Goal: Task Accomplishment & Management: Manage account settings

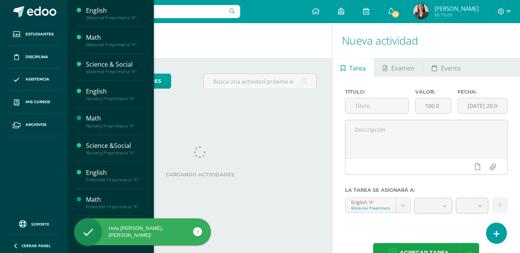
click at [39, 101] on span "Mis cursos" at bounding box center [37, 102] width 25 height 6
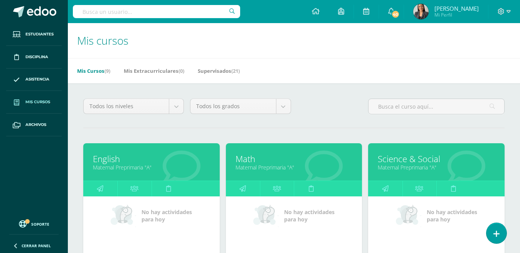
click at [435, 71] on div "Mis Cursos (9) Mis Extracurriculares (0) Supervisados (21)" at bounding box center [303, 70] width 471 height 25
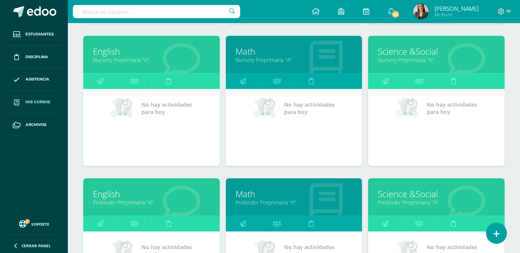
scroll to position [367, 0]
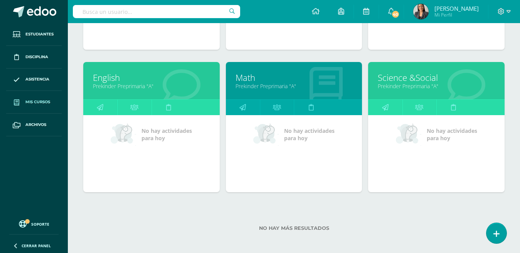
click at [422, 82] on link "Prekinder Preprimaria "A"" at bounding box center [436, 85] width 117 height 7
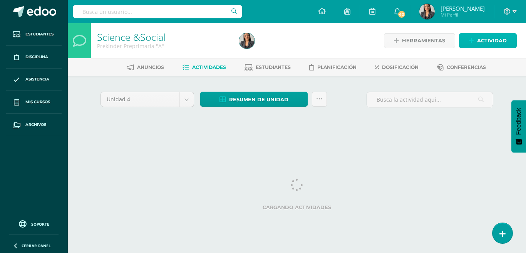
click at [467, 41] on link "Actividad" at bounding box center [488, 40] width 58 height 15
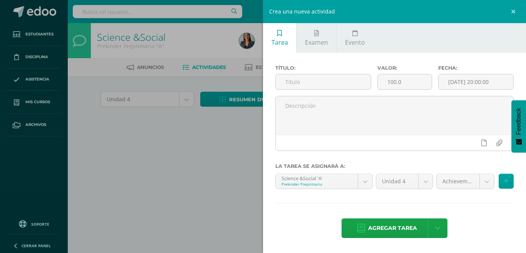
click at [349, 76] on input "text" at bounding box center [323, 81] width 95 height 15
click at [334, 86] on input "text" at bounding box center [323, 81] width 95 height 15
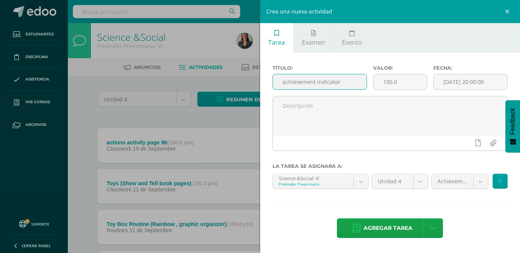
click at [340, 84] on input "achievement indicator" at bounding box center [320, 81] width 94 height 15
click at [345, 81] on input "achievement indicator" at bounding box center [320, 81] width 94 height 15
drag, startPoint x: 341, startPoint y: 82, endPoint x: 274, endPoint y: 81, distance: 67.5
click at [274, 81] on input "achievement indicator" at bounding box center [320, 81] width 94 height 15
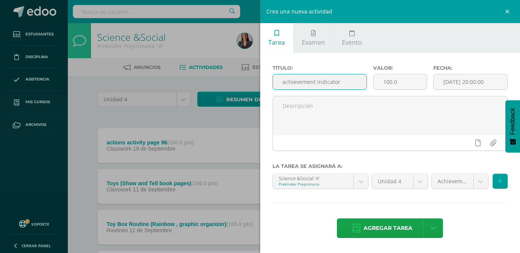
type input "achievement indicator"
click at [315, 111] on textarea at bounding box center [390, 115] width 235 height 39
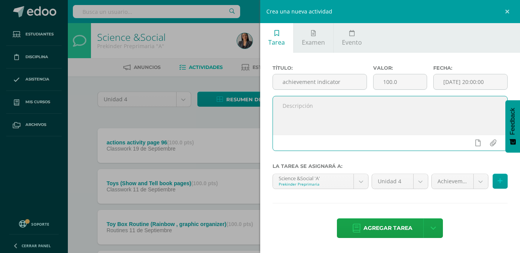
click at [454, 181] on body "Estudiantes Disciplina Asistencia Mis cursos Archivos Soporte Ayuda Reportar un…" at bounding box center [260, 209] width 520 height 419
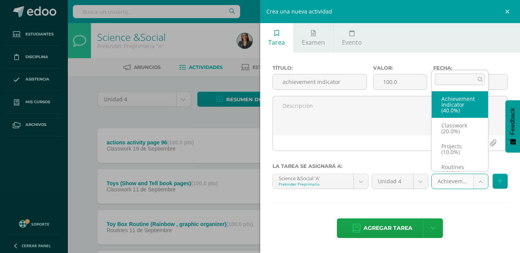
select select "205026"
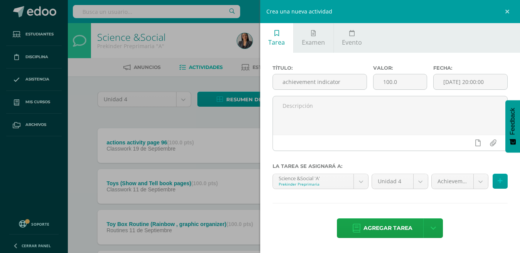
click at [381, 230] on span "Agregar tarea" at bounding box center [387, 228] width 49 height 19
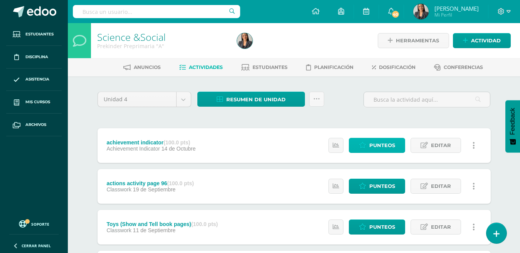
click at [366, 142] on icon at bounding box center [362, 145] width 7 height 7
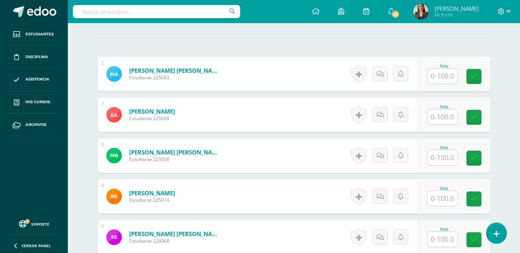
scroll to position [207, 0]
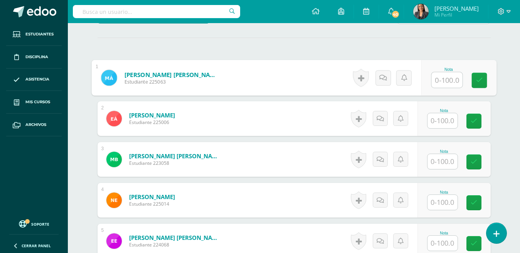
click at [450, 82] on input "text" at bounding box center [446, 79] width 31 height 15
type input "93"
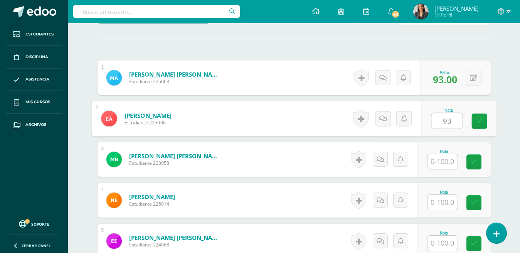
type input "93"
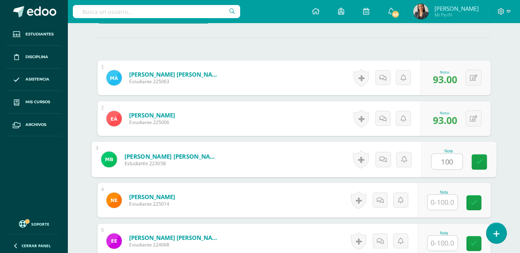
type input "100"
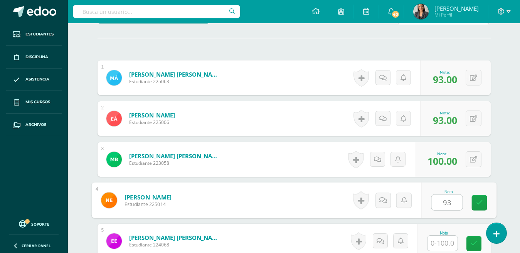
type input "93"
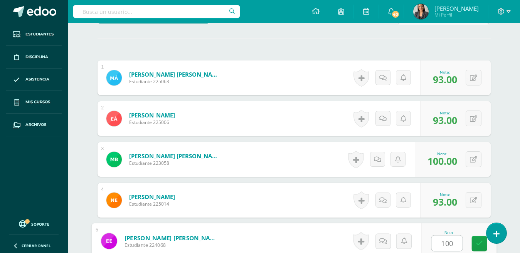
type input "100"
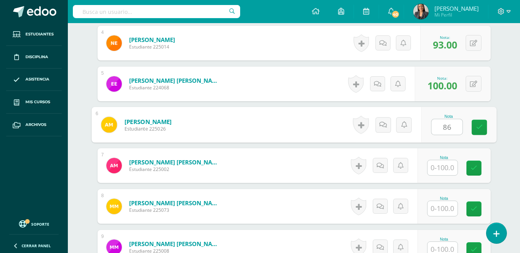
type input "86"
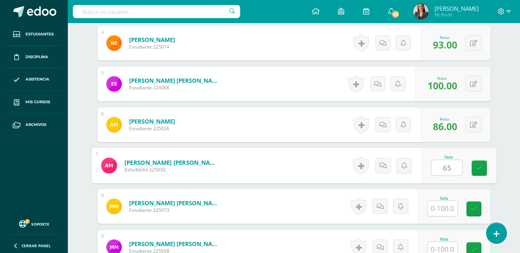
type input "65"
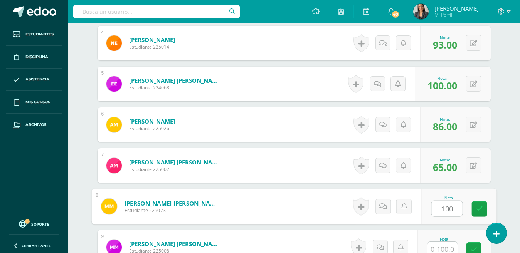
type input "100"
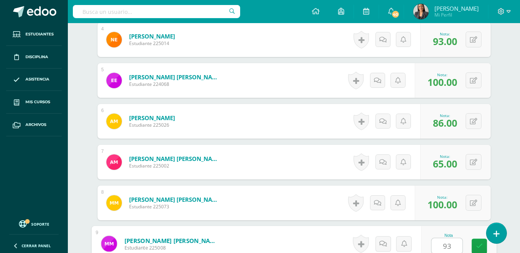
type input "93"
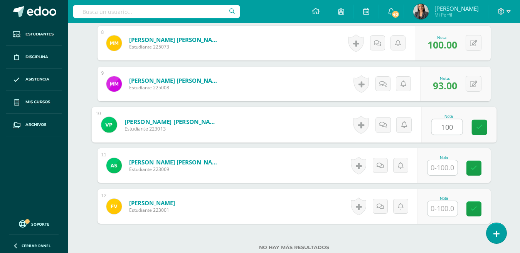
type input "100"
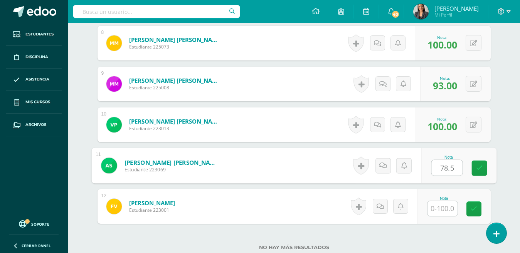
type input "78.5"
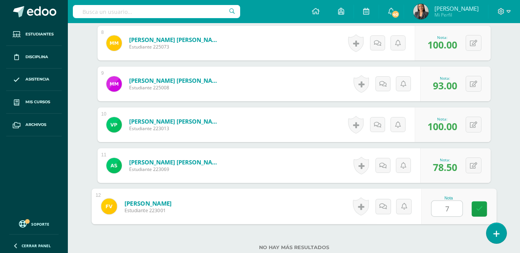
type input "78"
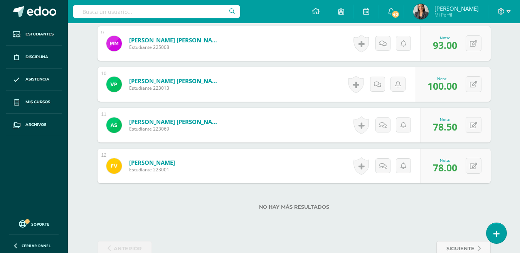
scroll to position [587, 0]
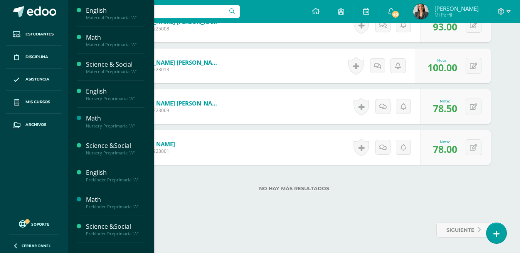
click at [43, 99] on span "Mis cursos" at bounding box center [37, 102] width 25 height 6
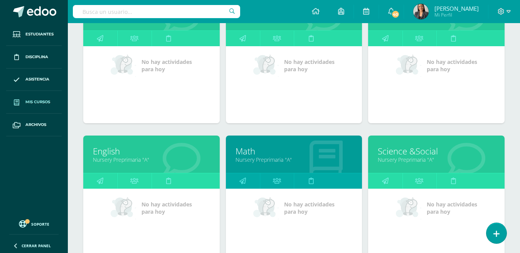
scroll to position [345, 0]
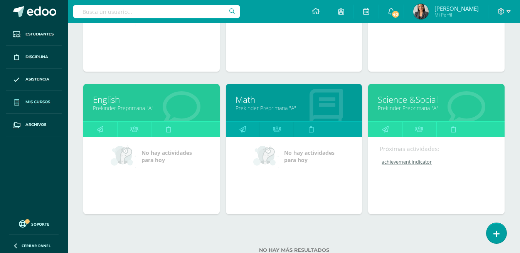
click at [251, 101] on link "Math" at bounding box center [293, 100] width 117 height 12
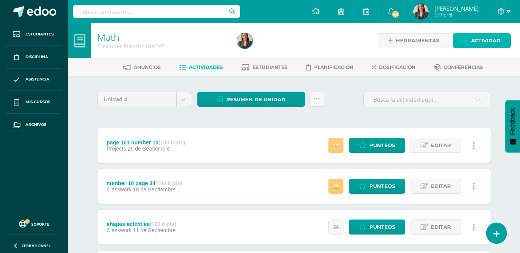
click at [468, 40] on icon at bounding box center [465, 40] width 5 height 7
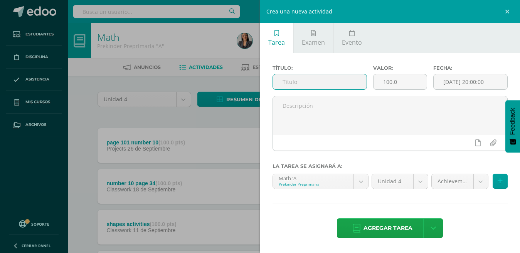
click at [336, 89] on input "text" at bounding box center [320, 81] width 94 height 15
paste input "achievement indicator"
click at [284, 82] on input "achievement indicator" at bounding box center [320, 81] width 94 height 15
type input "achievement indicator"
click at [465, 183] on body "Estudiantes Disciplina Asistencia Mis cursos Archivos Soporte Ayuda Reportar un…" at bounding box center [260, 209] width 520 height 419
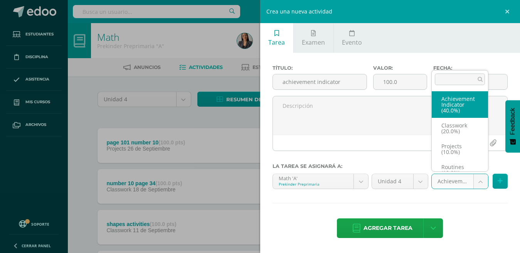
select select "205021"
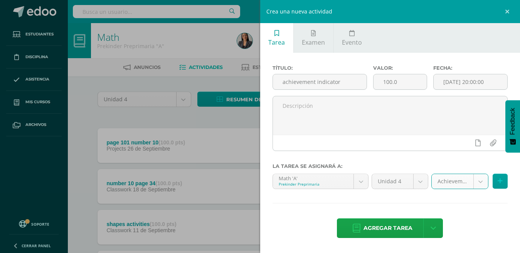
click at [377, 230] on span "Agregar tarea" at bounding box center [387, 228] width 49 height 19
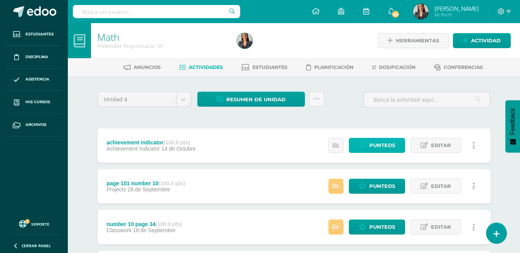
click at [358, 143] on link "Punteos" at bounding box center [377, 145] width 56 height 15
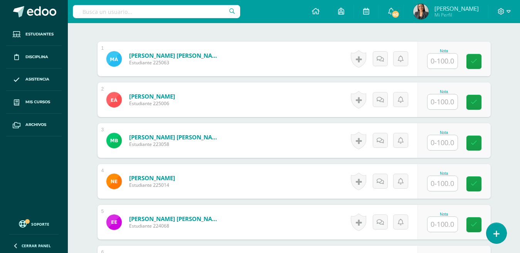
scroll to position [214, 0]
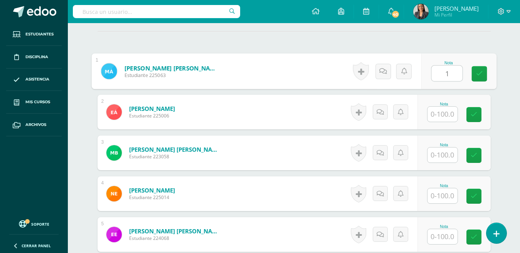
click at [448, 74] on input "1" at bounding box center [446, 73] width 31 height 15
type input "100"
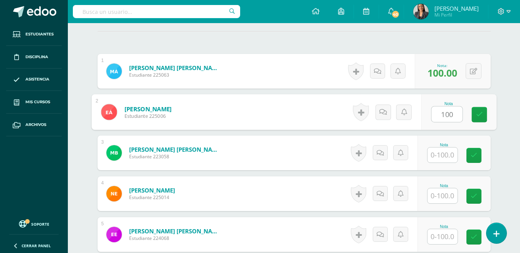
type input "100"
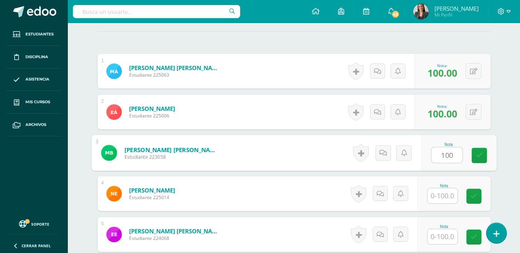
type input "100"
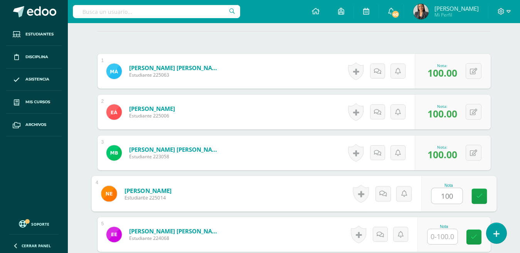
type input "100"
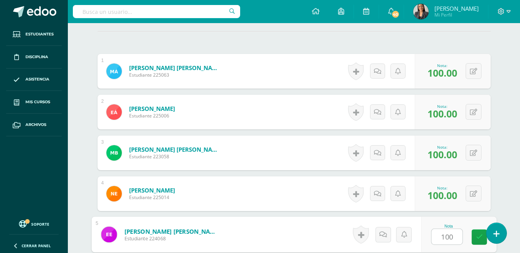
type input "100"
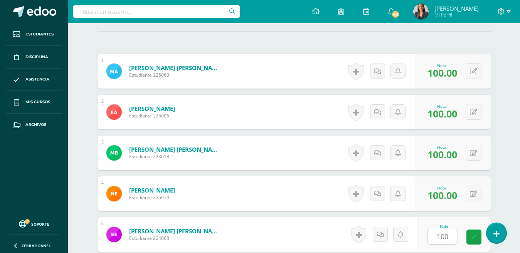
scroll to position [365, 0]
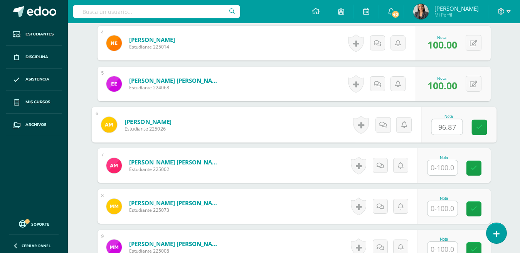
type input "96.87"
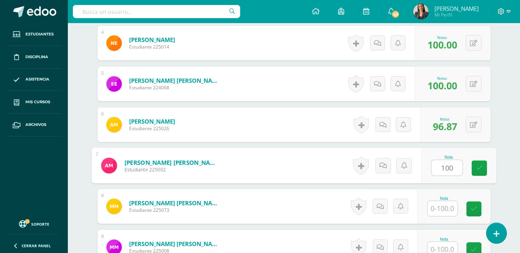
type input "100"
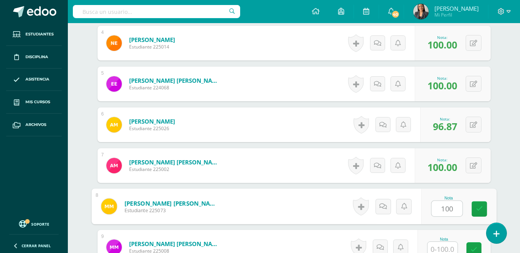
type input "100"
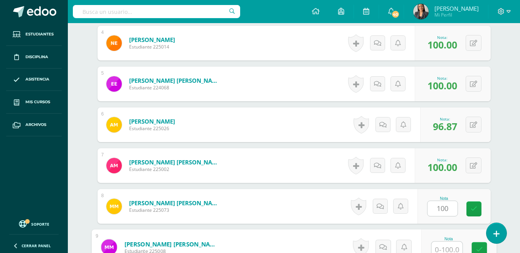
scroll to position [368, 0]
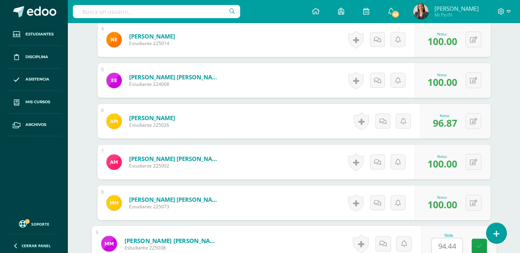
type input "94.44"
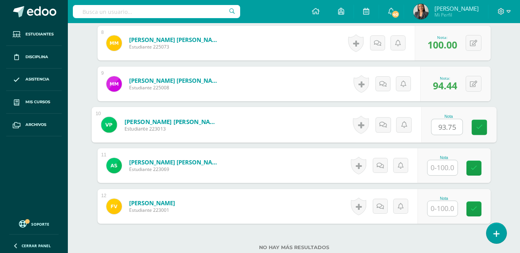
type input "93.75"
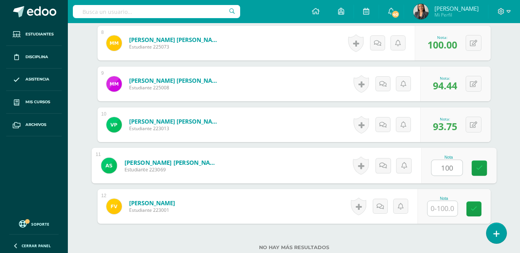
type input "100"
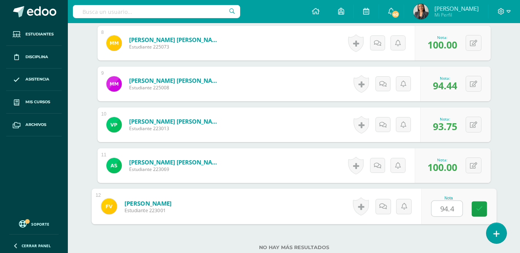
type input "94.44"
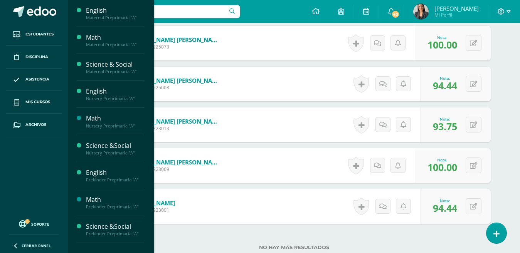
click at [40, 104] on span "Mis cursos" at bounding box center [37, 102] width 25 height 6
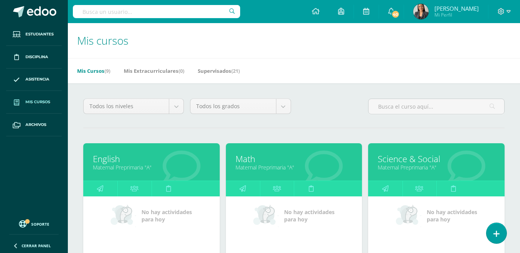
scroll to position [367, 0]
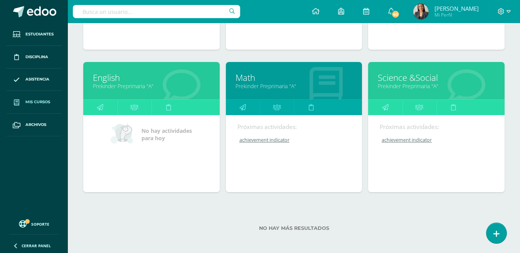
click at [110, 74] on link "English" at bounding box center [151, 78] width 117 height 12
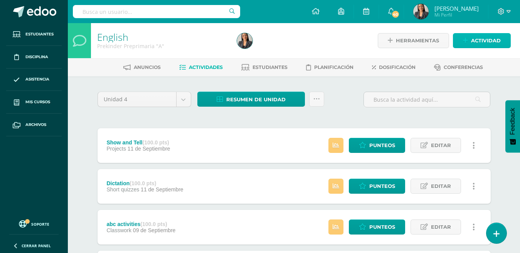
click at [489, 37] on span "Actividad" at bounding box center [486, 41] width 30 height 14
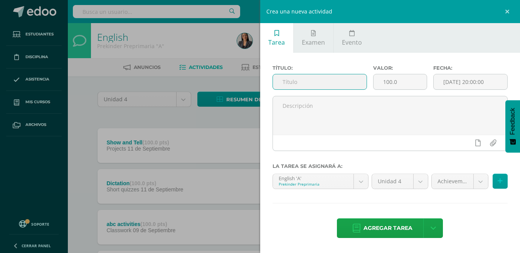
click at [314, 77] on input "text" at bounding box center [320, 81] width 94 height 15
paste input "achievement indicator"
type input "achievement indicator"
click at [454, 175] on body "Estudiantes Disciplina Asistencia Mis cursos Archivos Soporte Ayuda Reportar un…" at bounding box center [260, 209] width 520 height 419
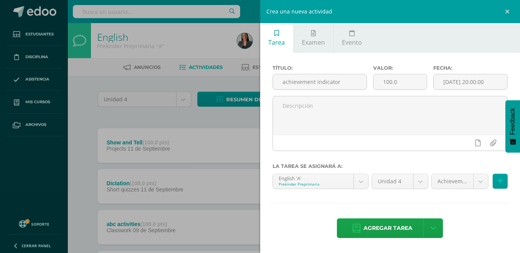
click at [454, 180] on body "Estudiantes Disciplina Asistencia Mis cursos Archivos Soporte Ayuda Reportar un…" at bounding box center [260, 209] width 520 height 419
click at [370, 234] on body "Estudiantes Disciplina Asistencia Mis cursos Archivos Soporte Ayuda Reportar un…" at bounding box center [260, 209] width 520 height 419
click at [370, 231] on span "Agregar tarea" at bounding box center [387, 228] width 49 height 19
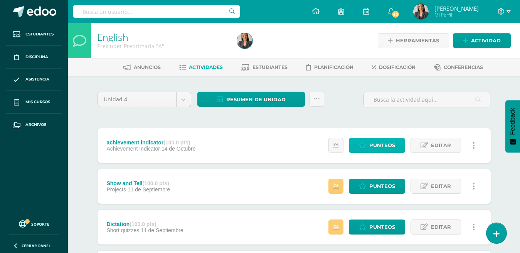
click at [368, 149] on link "Punteos" at bounding box center [377, 145] width 56 height 15
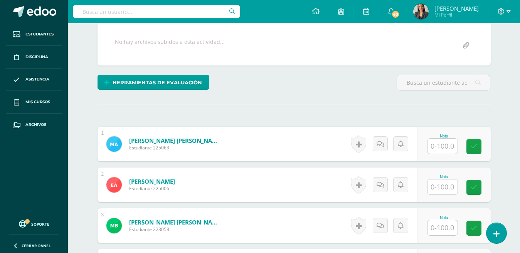
scroll to position [172, 0]
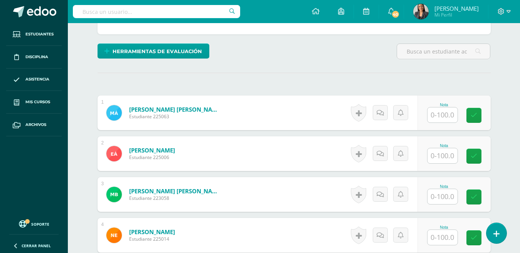
click at [440, 111] on input "text" at bounding box center [442, 115] width 30 height 15
type input "80"
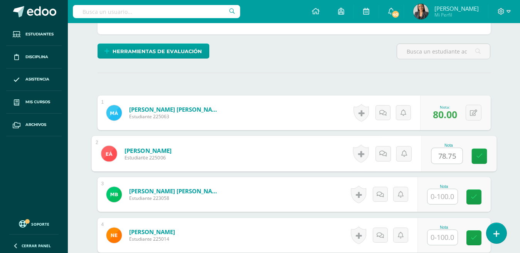
type input "78.75"
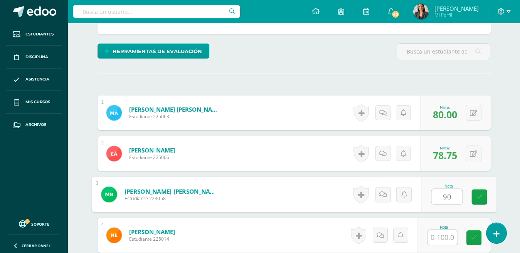
type input "90"
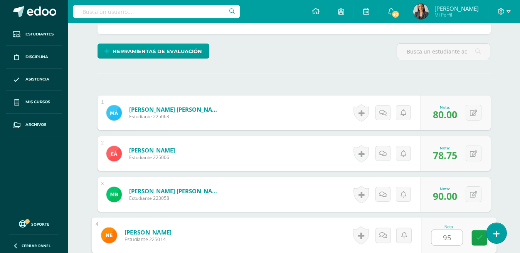
type input "95"
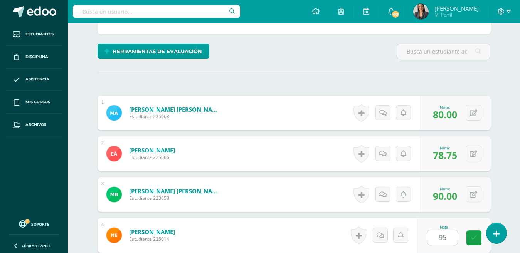
scroll to position [324, 0]
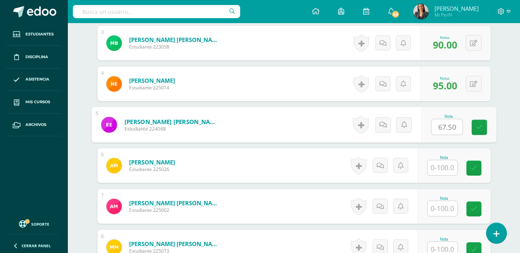
type input "67.50"
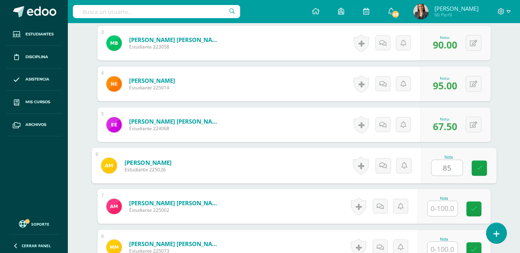
type input "85"
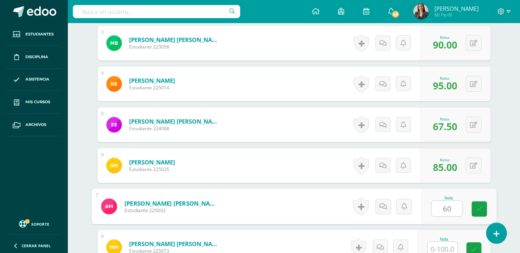
type input "60"
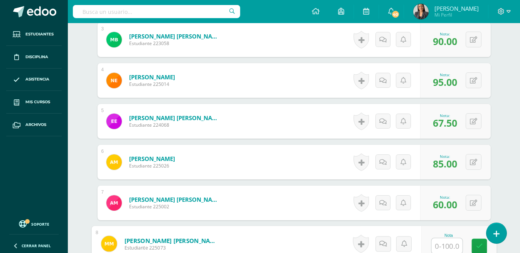
click at [440, 111] on div "0 Logros Logros obtenidos Aún no hay logros agregados Nota: 67.50" at bounding box center [455, 121] width 71 height 35
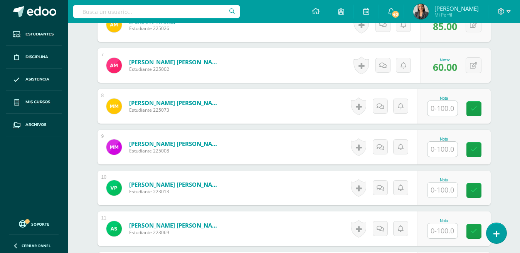
scroll to position [469, 0]
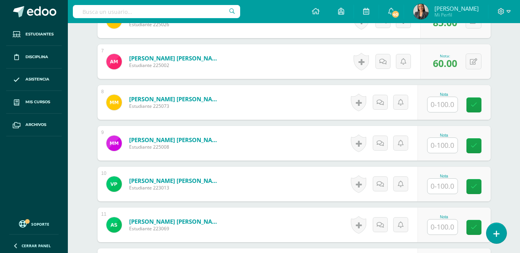
click at [444, 104] on input "text" at bounding box center [442, 104] width 30 height 15
type input "95"
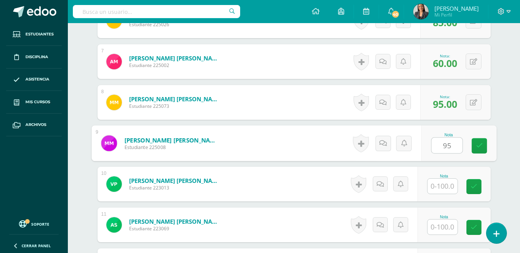
type input "95"
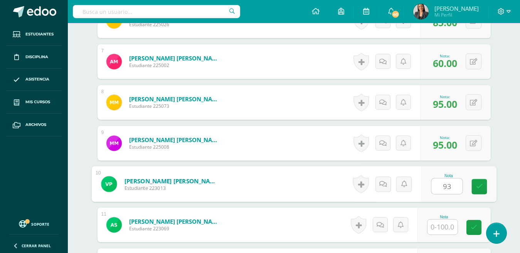
type input "93"
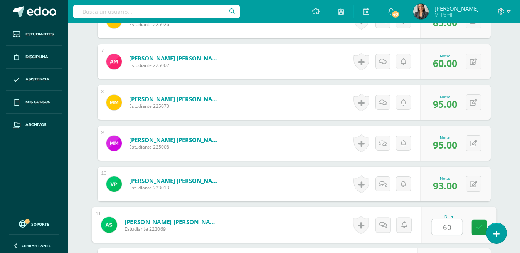
type input "60"
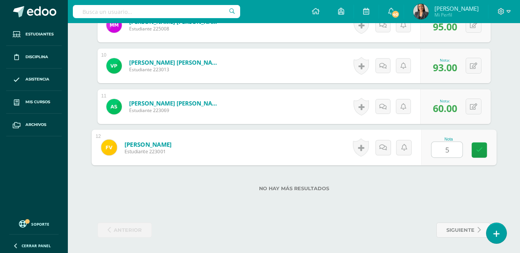
type input "50"
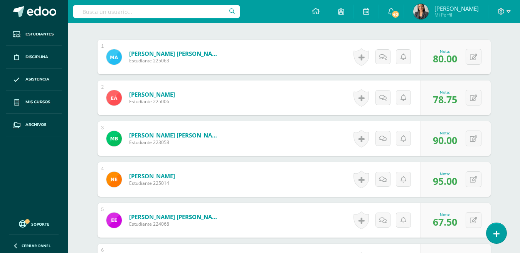
scroll to position [0, 0]
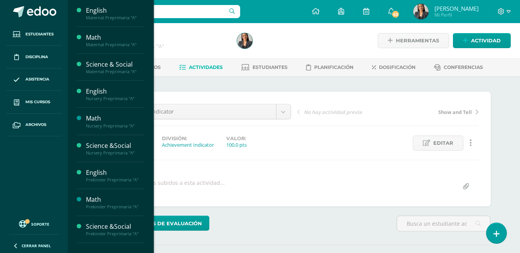
click at [32, 104] on span "Mis cursos" at bounding box center [37, 102] width 25 height 6
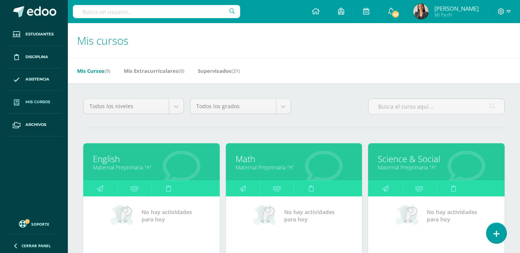
click at [114, 162] on link "English" at bounding box center [151, 159] width 117 height 12
click at [106, 162] on link "English" at bounding box center [151, 159] width 117 height 12
click at [111, 158] on link "English" at bounding box center [151, 159] width 117 height 12
click at [115, 165] on link "Maternal Preprimaria "A"" at bounding box center [151, 167] width 117 height 7
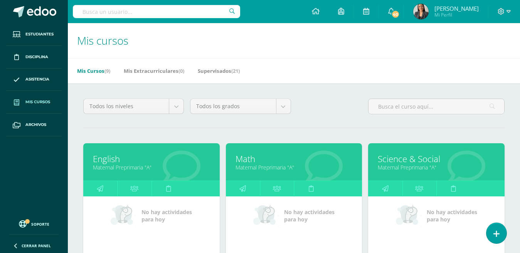
click at [115, 165] on link "Maternal Preprimaria "A"" at bounding box center [151, 167] width 117 height 7
click at [185, 173] on icon at bounding box center [182, 167] width 38 height 38
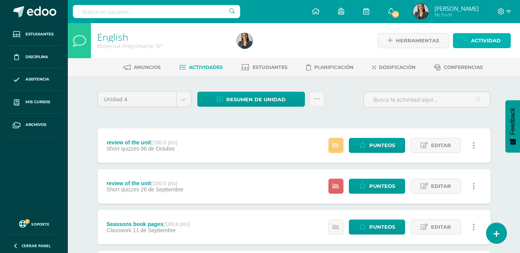
click at [478, 39] on span "Actividad" at bounding box center [486, 41] width 30 height 14
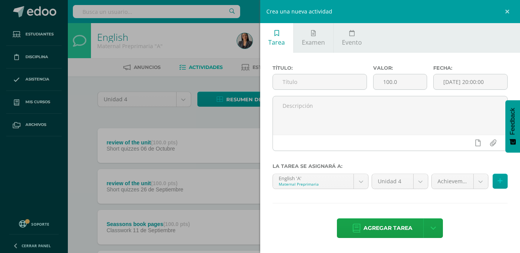
click at [329, 83] on input "text" at bounding box center [320, 81] width 94 height 15
paste input "achievement indicator"
type input "achievement indicator"
click at [383, 226] on span "Agregar tarea" at bounding box center [387, 228] width 49 height 19
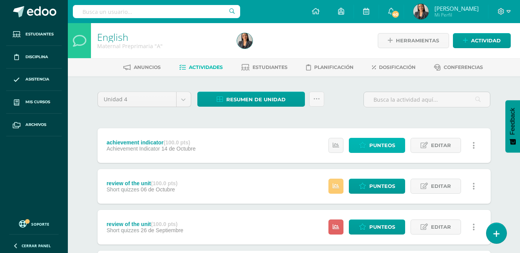
click at [358, 142] on link "Punteos" at bounding box center [377, 145] width 56 height 15
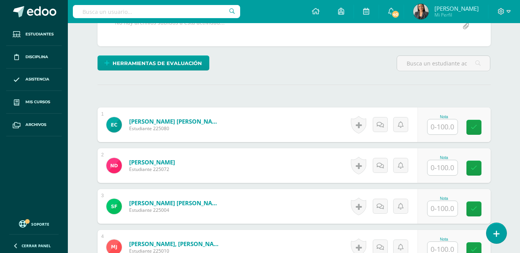
scroll to position [162, 0]
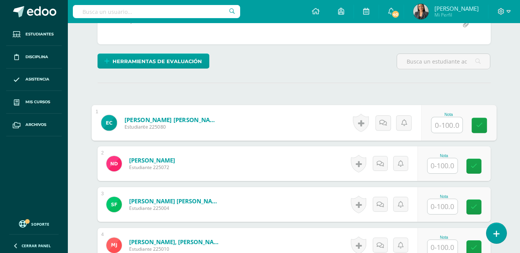
click at [437, 121] on input "text" at bounding box center [446, 125] width 31 height 15
type input "100"
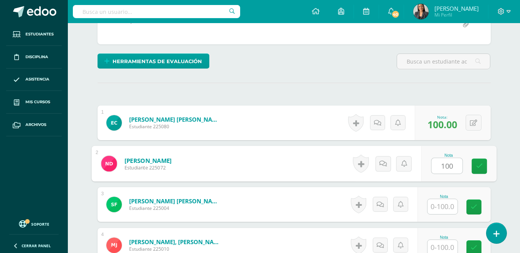
type input "100"
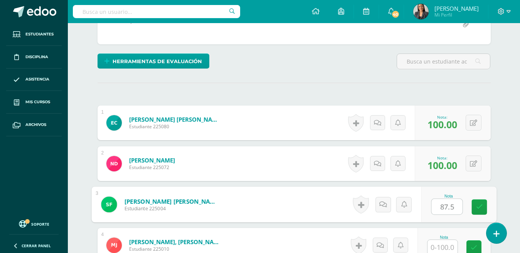
type input "87.5"
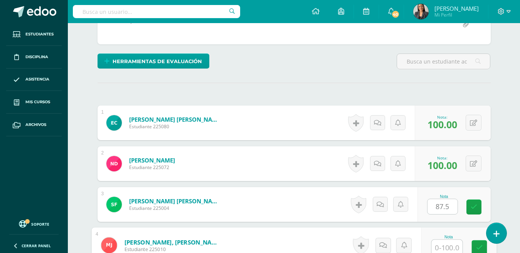
scroll to position [164, 0]
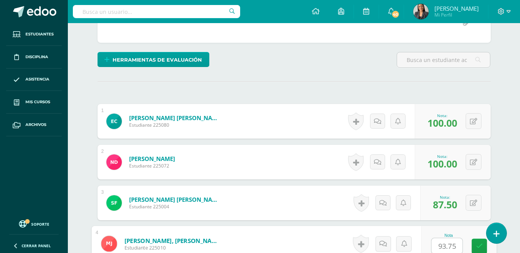
type input "93.75"
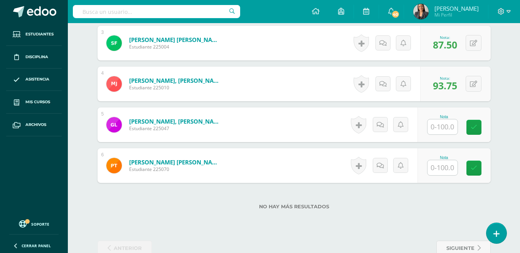
click at [441, 126] on input "text" at bounding box center [442, 126] width 30 height 15
click at [441, 126] on input "text" at bounding box center [446, 126] width 31 height 15
type input "85.75"
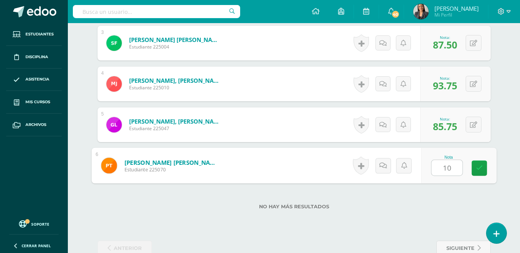
type input "100"
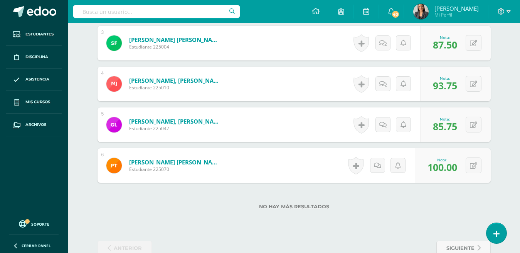
click at [373, 215] on div "No hay más resultados" at bounding box center [294, 201] width 393 height 36
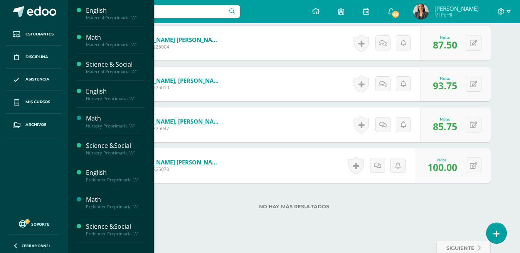
click at [41, 98] on link "Mis cursos" at bounding box center [34, 102] width 56 height 23
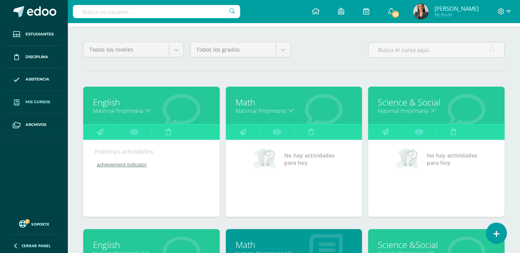
scroll to position [62, 0]
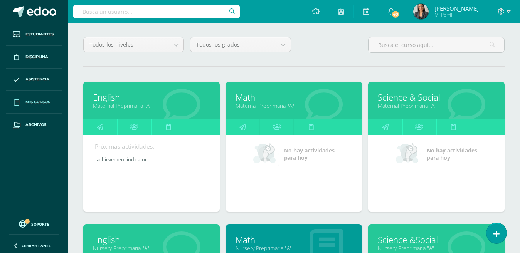
click at [248, 99] on link "Math" at bounding box center [293, 97] width 117 height 12
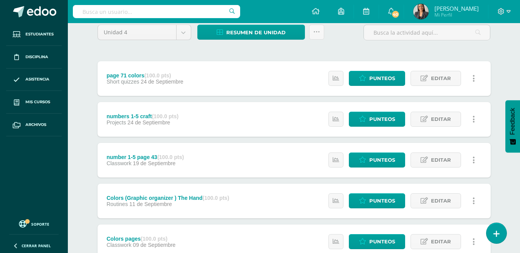
scroll to position [66, 0]
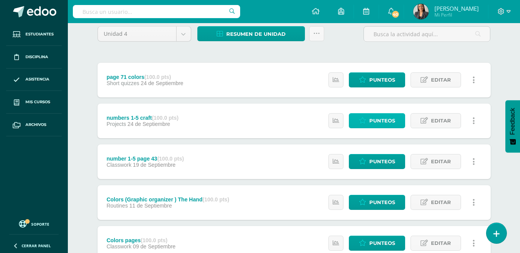
click at [374, 123] on span "Punteos" at bounding box center [382, 121] width 26 height 14
click at [372, 120] on span "Punteos" at bounding box center [382, 121] width 26 height 14
click at [367, 119] on link "Punteos" at bounding box center [377, 120] width 56 height 15
click at [220, 124] on div "numbers 1-5 craft (100.0 pts) Projects 24 de Septiembre Estatus de Actividad: 0…" at bounding box center [294, 121] width 393 height 35
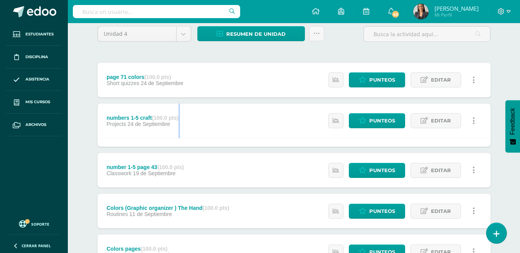
click at [220, 124] on div "numbers 1-5 craft (100.0 pts) Projects 24 de Septiembre Estatus de Actividad: 0…" at bounding box center [294, 121] width 393 height 35
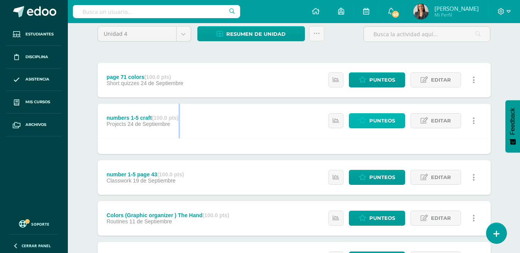
click at [373, 122] on span "Punteos" at bounding box center [382, 121] width 26 height 14
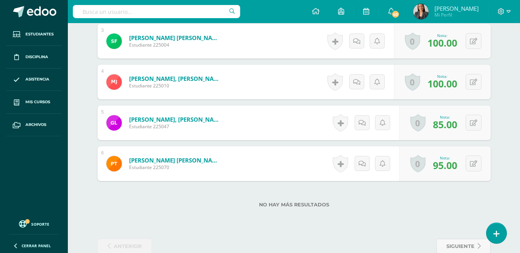
scroll to position [342, 0]
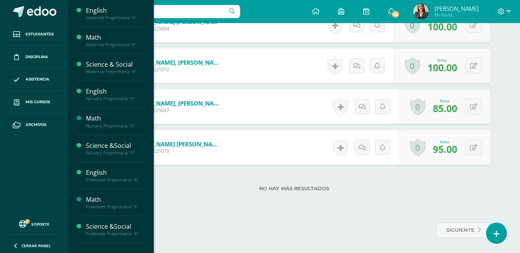
click at [34, 101] on span "Mis cursos" at bounding box center [37, 102] width 25 height 6
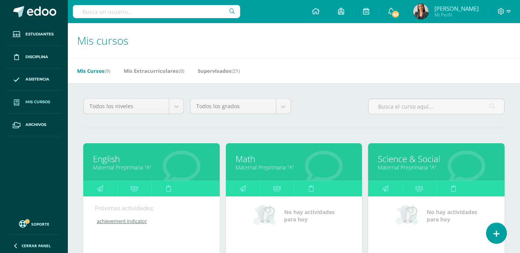
click at [249, 158] on link "Math" at bounding box center [293, 159] width 117 height 12
click at [254, 160] on link "Math" at bounding box center [293, 159] width 117 height 12
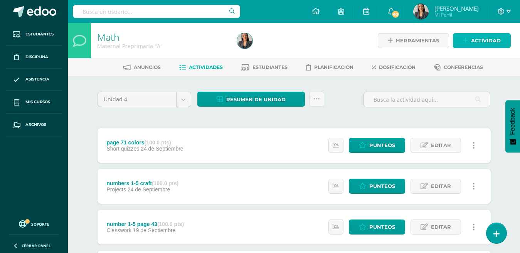
click at [471, 43] on link "Actividad" at bounding box center [482, 40] width 58 height 15
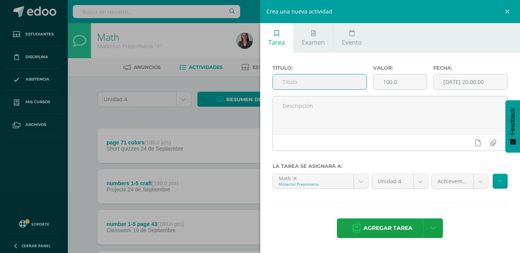
click at [316, 77] on input "text" at bounding box center [320, 81] width 94 height 15
paste input "achievement indicator"
type input "achievement indicator"
click at [377, 234] on span "Agregar tarea" at bounding box center [387, 228] width 49 height 19
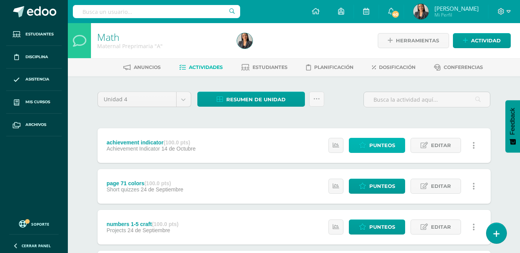
click at [376, 150] on span "Punteos" at bounding box center [382, 145] width 26 height 14
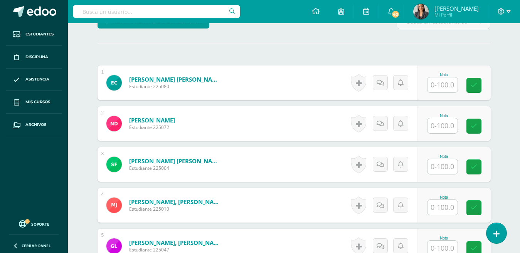
scroll to position [204, 0]
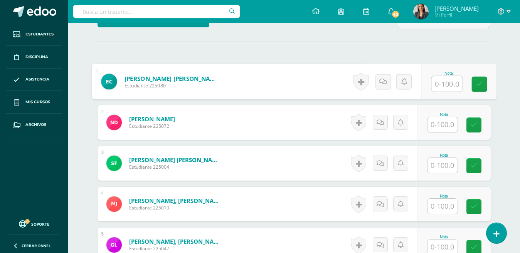
click at [436, 79] on input "text" at bounding box center [446, 83] width 31 height 15
type input "100"
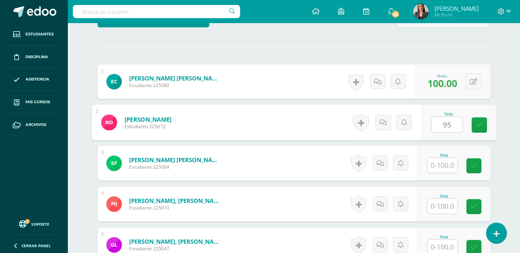
type input "95"
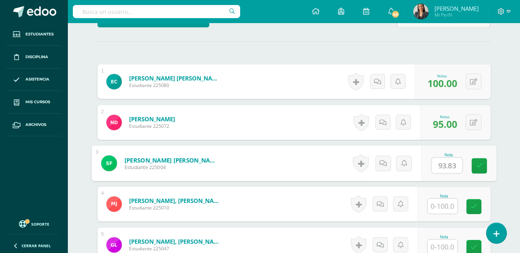
type input "93.83"
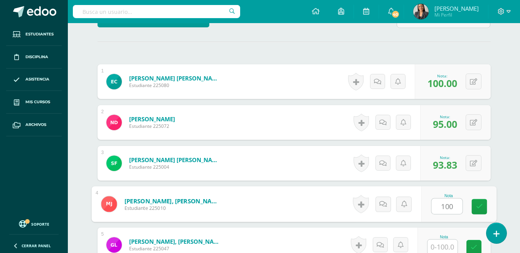
type input "100"
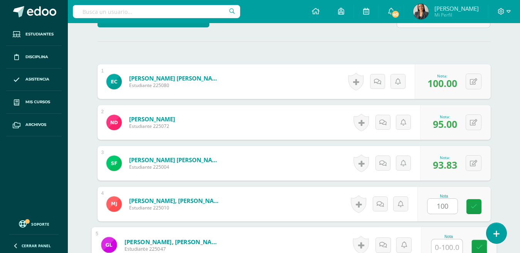
scroll to position [205, 0]
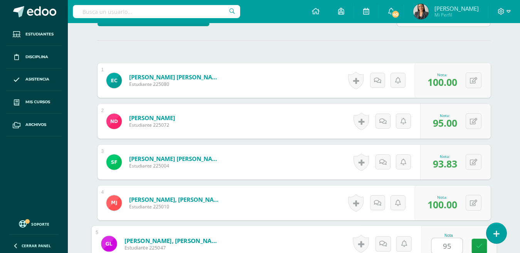
type input "95"
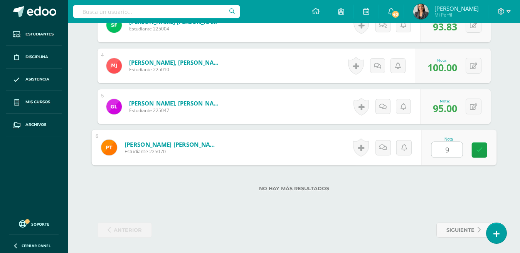
type input "90"
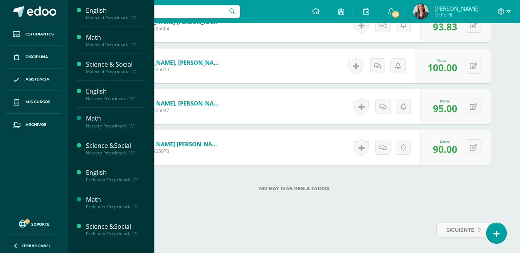
click at [34, 101] on span "Mis cursos" at bounding box center [37, 102] width 25 height 6
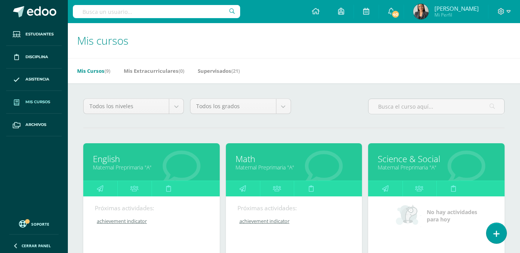
scroll to position [7, 0]
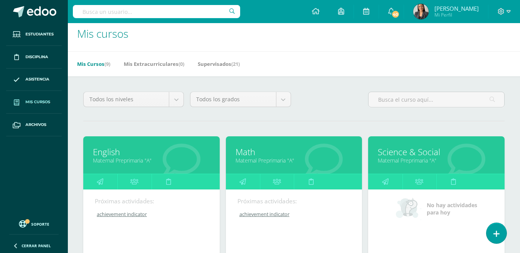
click at [405, 157] on link "Maternal Preprimaria "A"" at bounding box center [436, 160] width 117 height 7
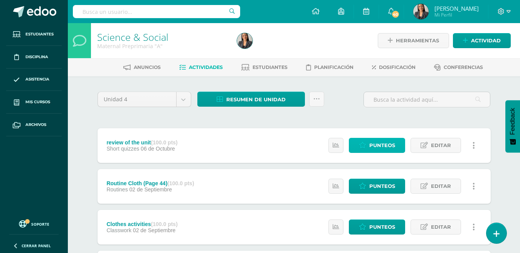
click at [368, 148] on link "Punteos" at bounding box center [377, 145] width 56 height 15
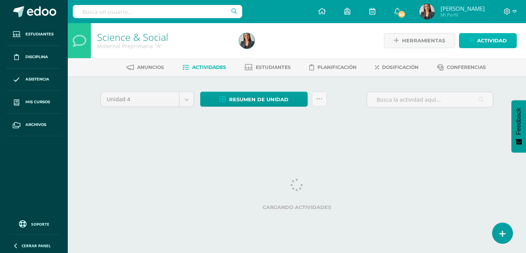
click at [490, 40] on span "Actividad" at bounding box center [493, 41] width 30 height 14
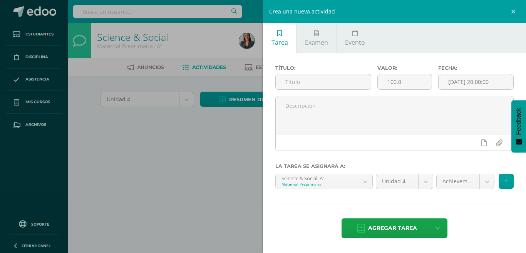
click at [327, 83] on input "text" at bounding box center [323, 81] width 95 height 15
paste input "achievement indicator"
type input "achievement indicator"
click at [402, 221] on span "Agregar tarea" at bounding box center [392, 228] width 49 height 19
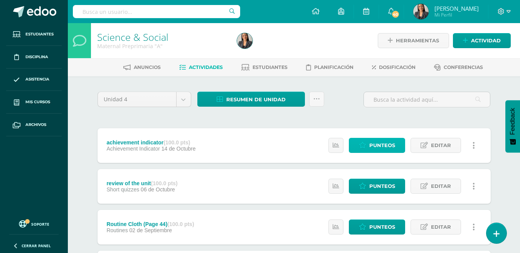
click at [366, 142] on icon at bounding box center [362, 145] width 7 height 7
click at [364, 144] on icon at bounding box center [362, 145] width 7 height 7
click at [360, 148] on icon at bounding box center [362, 145] width 7 height 7
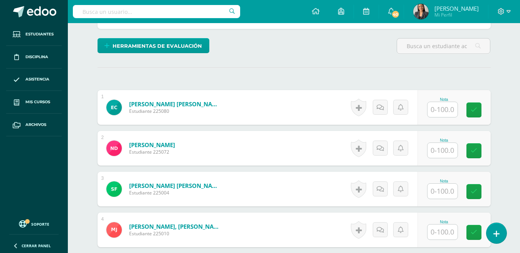
scroll to position [224, 0]
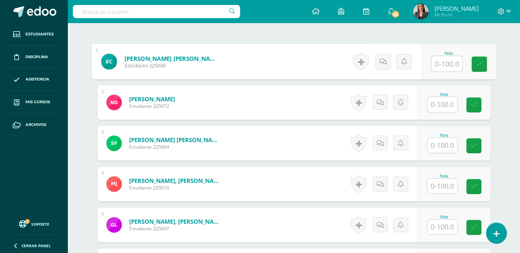
click at [443, 63] on input "text" at bounding box center [446, 63] width 31 height 15
type input "100"
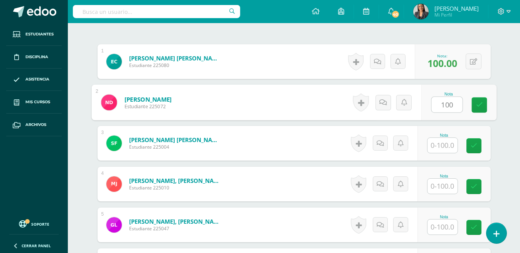
type input "100"
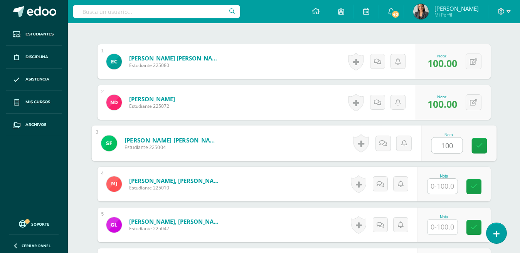
type input "100"
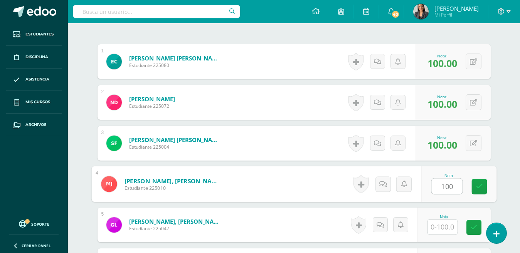
type input "100"
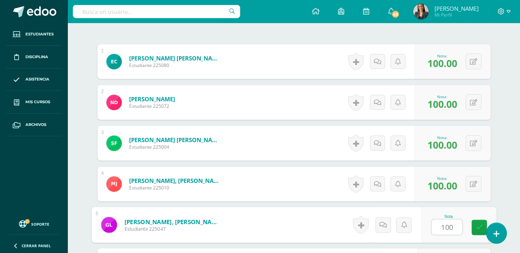
type input "100"
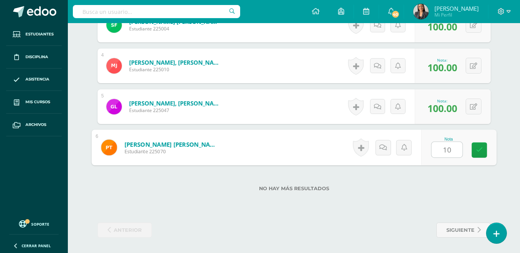
type input "100"
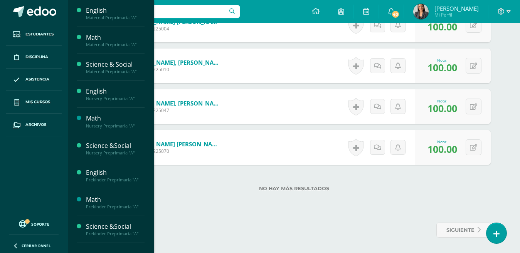
click at [38, 103] on span "Mis cursos" at bounding box center [37, 102] width 25 height 6
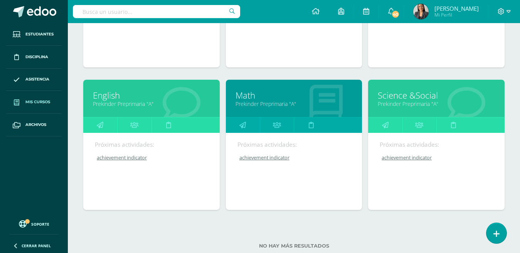
scroll to position [355, 0]
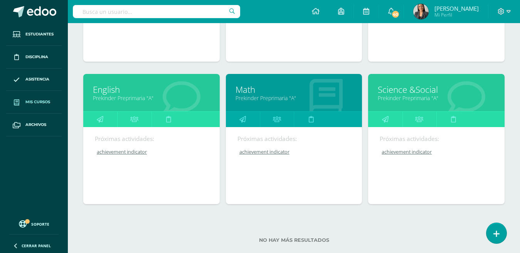
click at [250, 92] on link "Math" at bounding box center [293, 90] width 117 height 12
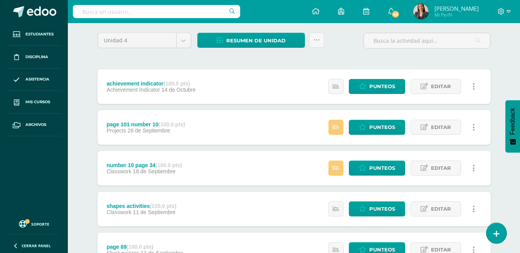
scroll to position [62, 0]
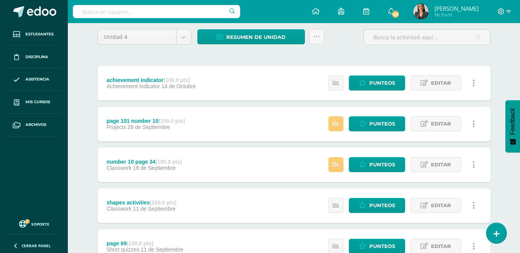
click at [125, 119] on div "page 101 number 10 (100.0 pts)" at bounding box center [145, 121] width 79 height 6
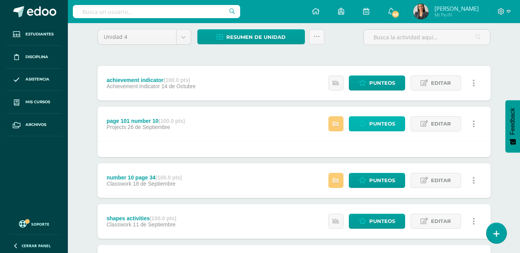
click at [368, 123] on link "Punteos" at bounding box center [377, 123] width 56 height 15
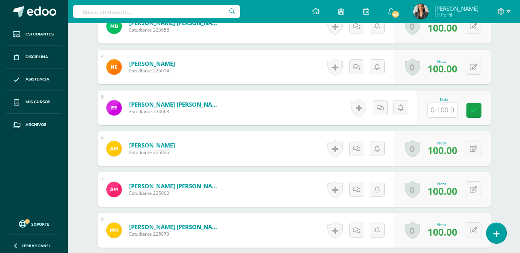
scroll to position [364, 0]
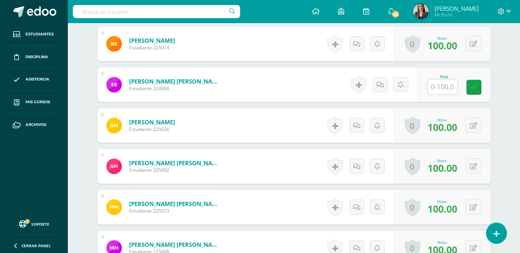
click at [446, 87] on input "text" at bounding box center [442, 86] width 30 height 15
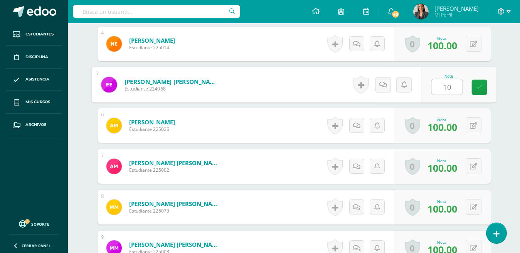
type input "100"
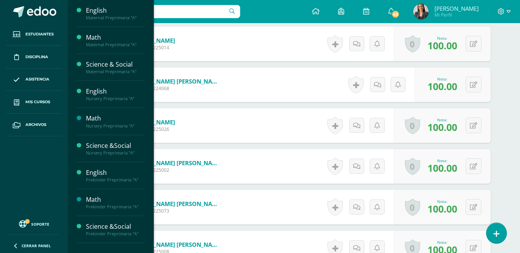
click at [39, 99] on span "Mis cursos" at bounding box center [37, 102] width 25 height 6
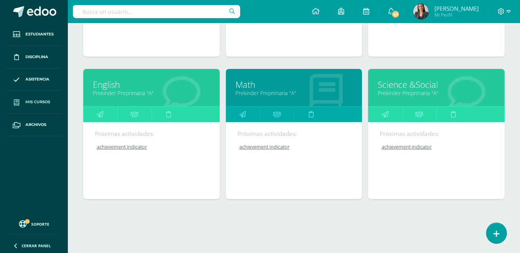
scroll to position [367, 0]
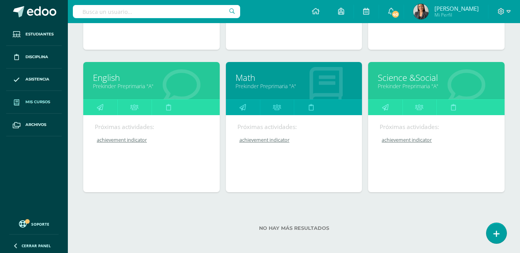
click at [114, 78] on link "English" at bounding box center [151, 78] width 117 height 12
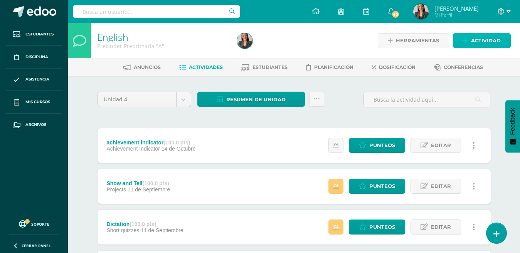
click at [480, 43] on span "Actividad" at bounding box center [486, 41] width 30 height 14
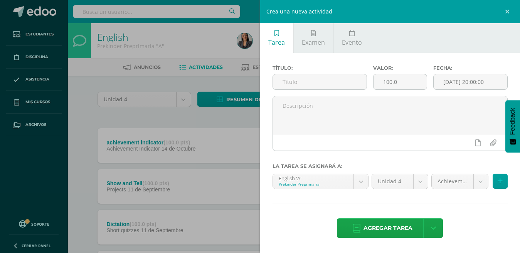
click at [306, 77] on input "text" at bounding box center [320, 81] width 94 height 15
type input "phonics book page"
click at [400, 227] on span "Agregar tarea" at bounding box center [387, 228] width 49 height 19
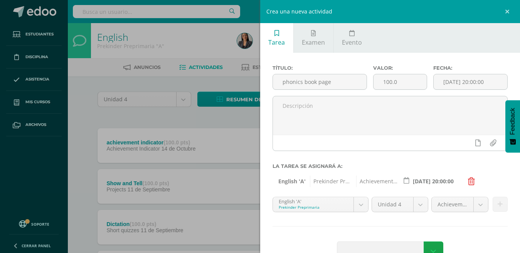
click at [463, 203] on body "Estudiantes Disciplina Asistencia Mis cursos Archivos Soporte Ayuda Reportar un…" at bounding box center [260, 229] width 520 height 459
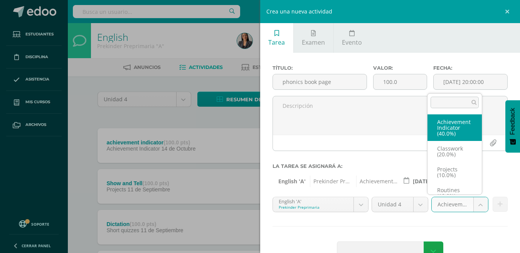
scroll to position [9, 0]
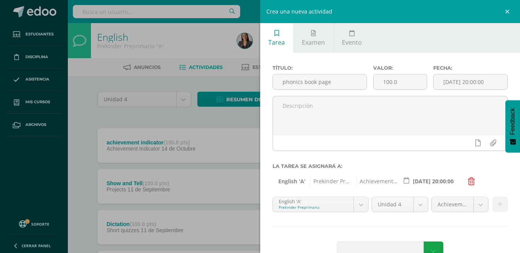
click at [489, 185] on body "Estudiantes Disciplina Asistencia Mis cursos Archivos Soporte Ayuda Reportar un…" at bounding box center [260, 229] width 520 height 459
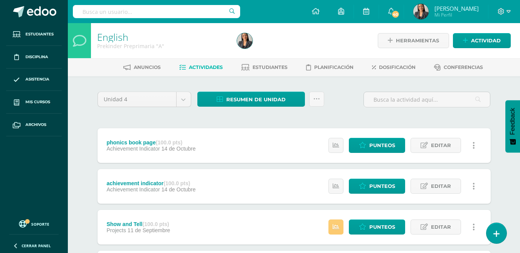
click at [251, 149] on div "phonics book page (100.0 pts) Achievement Indicator 14 de Octubre Estatus de Ac…" at bounding box center [294, 145] width 393 height 35
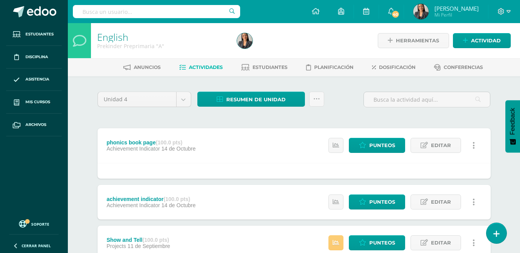
click at [434, 141] on span "Editar" at bounding box center [441, 145] width 20 height 14
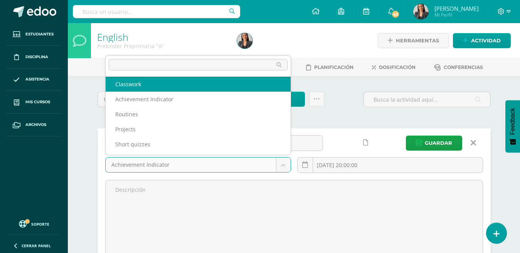
select select "205017"
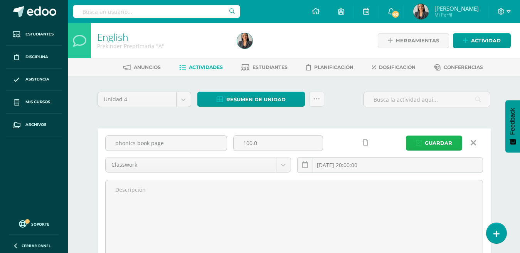
click at [422, 148] on button "Guardar" at bounding box center [434, 143] width 56 height 15
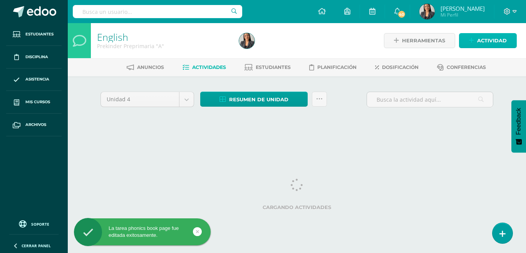
click at [489, 44] on span "Actividad" at bounding box center [493, 41] width 30 height 14
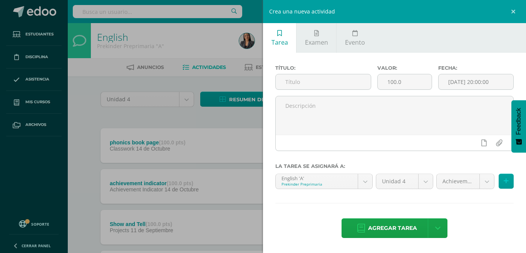
click at [339, 84] on input "text" at bounding box center [323, 81] width 95 height 15
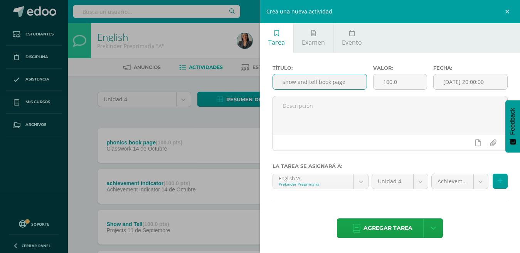
type input "show and tell book page"
click at [462, 175] on body "La tarea phonics book page fue editada exitosamente. Estudiantes Disciplina Asi…" at bounding box center [260, 250] width 520 height 500
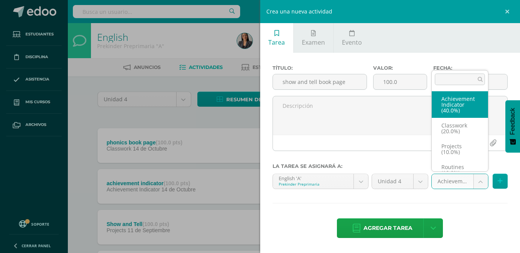
scroll to position [9, 0]
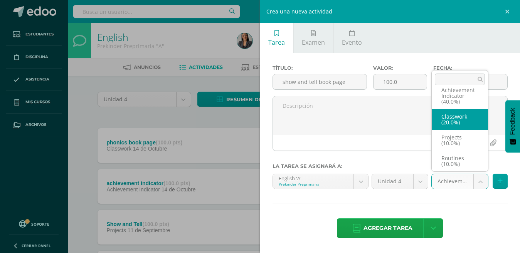
select select "205017"
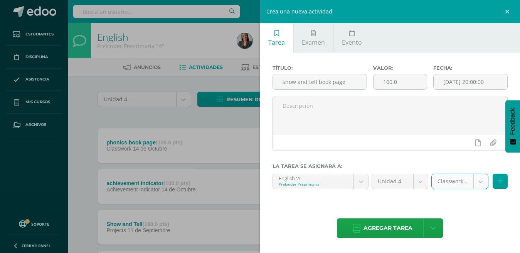
click at [373, 233] on span "Agregar tarea" at bounding box center [387, 228] width 49 height 19
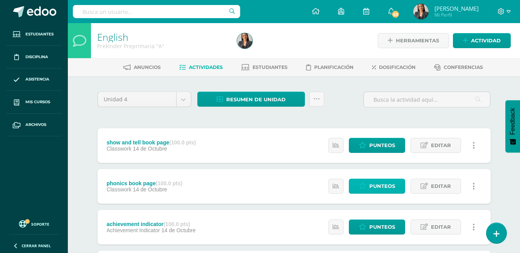
click at [379, 186] on span "Punteos" at bounding box center [382, 186] width 26 height 14
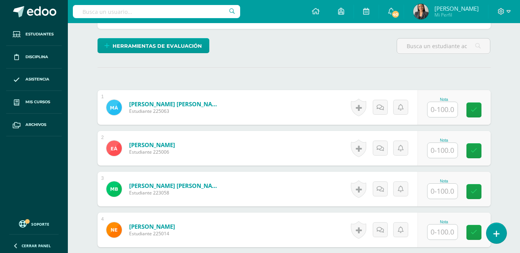
scroll to position [222, 0]
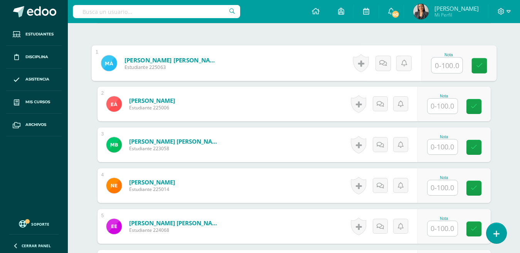
click at [439, 65] on input "text" at bounding box center [446, 65] width 31 height 15
type input "100"
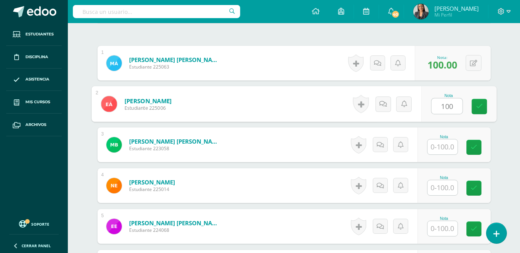
type input "100"
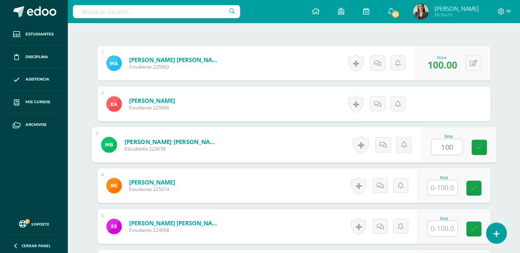
type input "100"
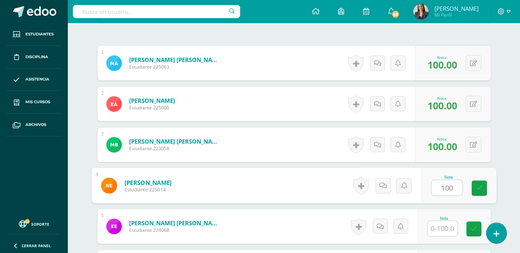
type input "100"
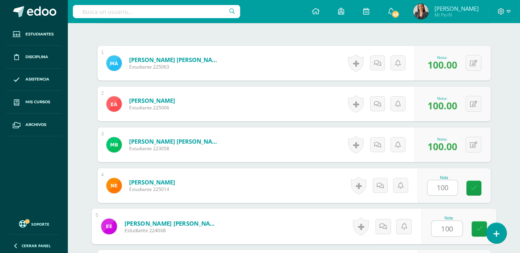
type input "100"
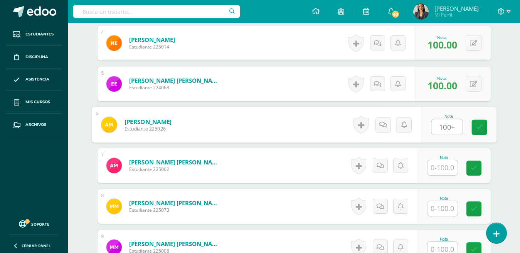
type input "100+"
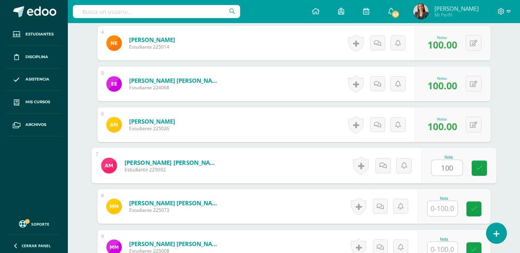
type input "100"
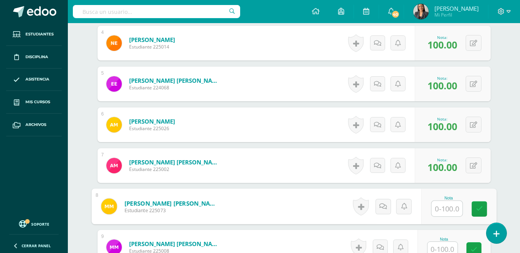
click at [452, 128] on span "100.00" at bounding box center [442, 126] width 30 height 13
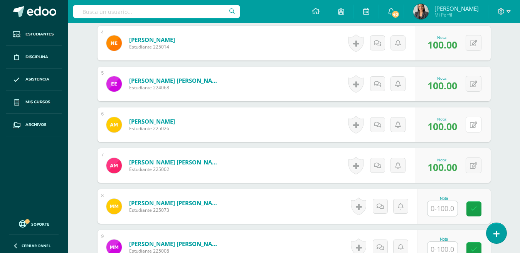
click at [471, 130] on button at bounding box center [474, 125] width 16 height 16
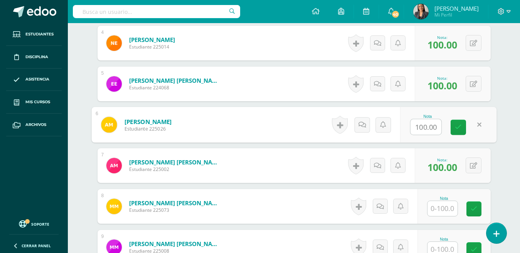
click at [457, 125] on icon at bounding box center [458, 127] width 7 height 7
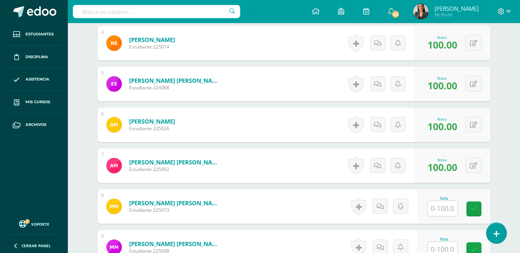
click at [446, 207] on input "text" at bounding box center [442, 208] width 30 height 15
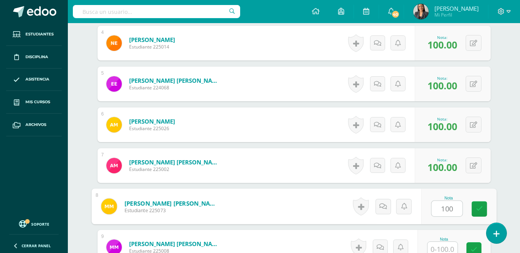
type input "100"
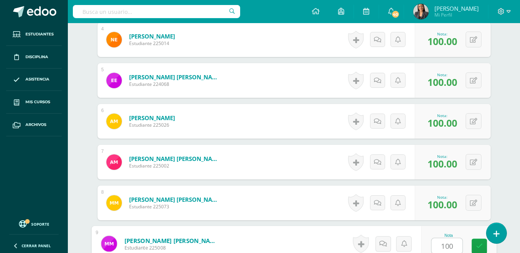
type input "100"
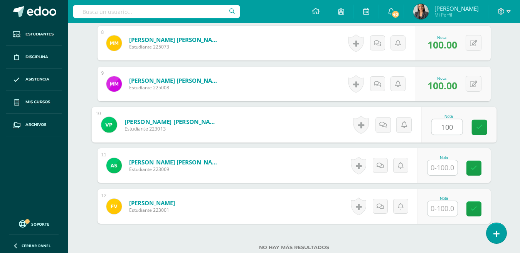
type input "100"
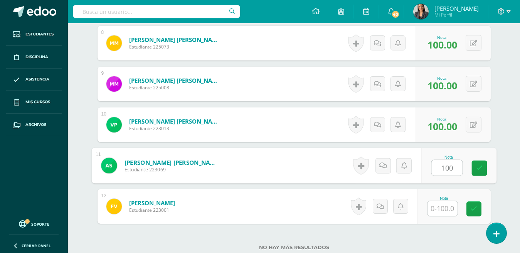
type input "100"
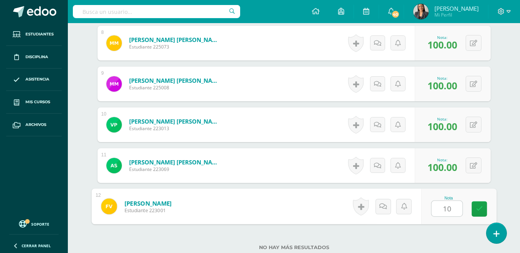
type input "100"
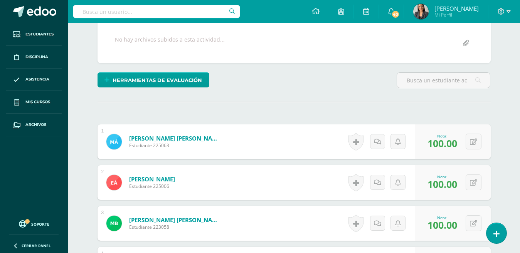
scroll to position [35, 0]
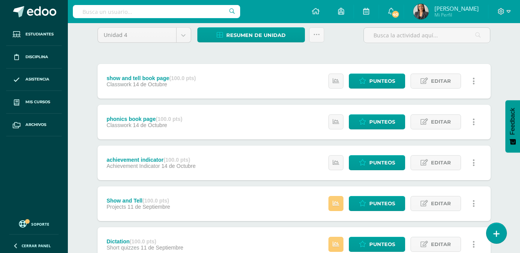
scroll to position [71, 0]
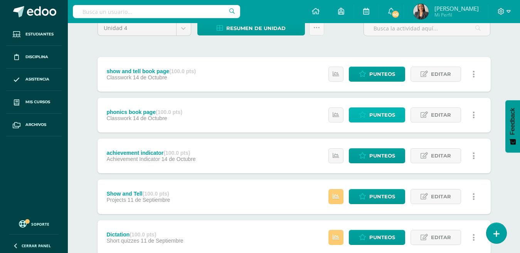
click at [374, 114] on span "Punteos" at bounding box center [382, 115] width 26 height 14
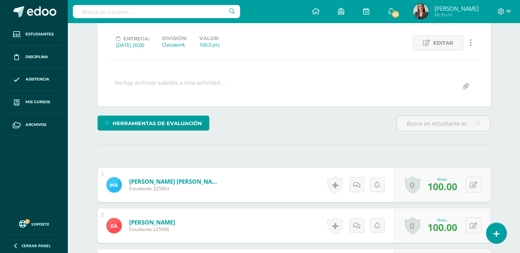
scroll to position [101, 0]
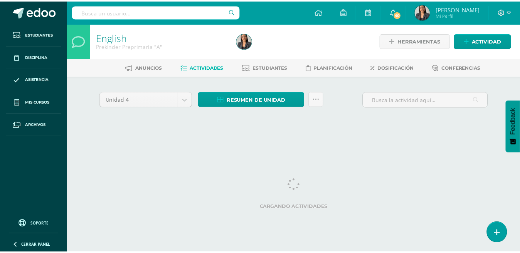
scroll to position [0, 3]
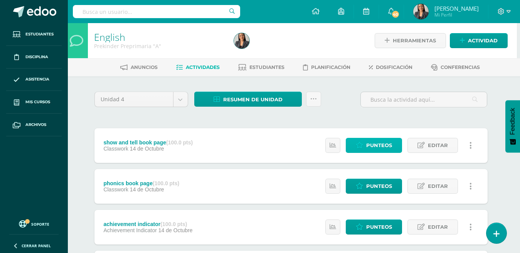
click at [370, 147] on span "Punteos" at bounding box center [379, 145] width 26 height 14
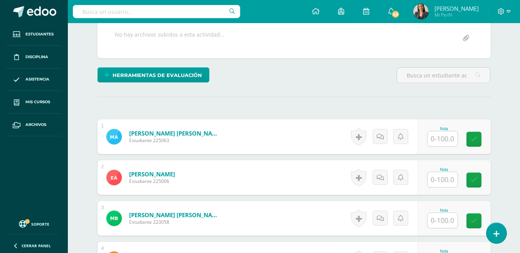
scroll to position [182, 0]
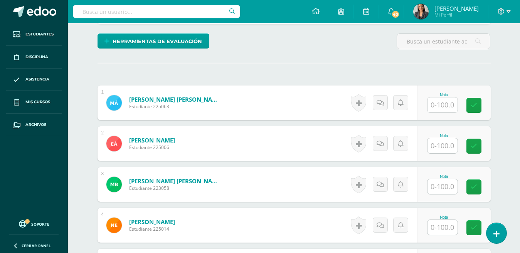
click at [442, 106] on input "text" at bounding box center [442, 105] width 30 height 15
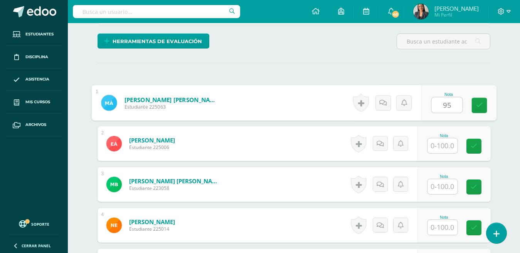
type input "95"
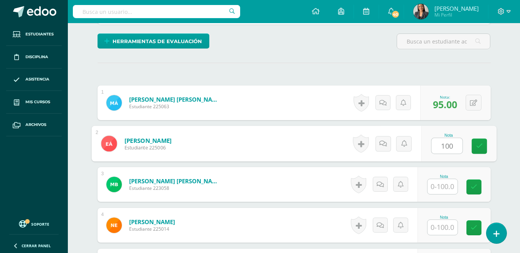
type input "100"
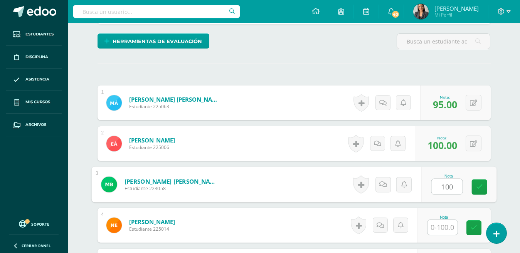
type input "100"
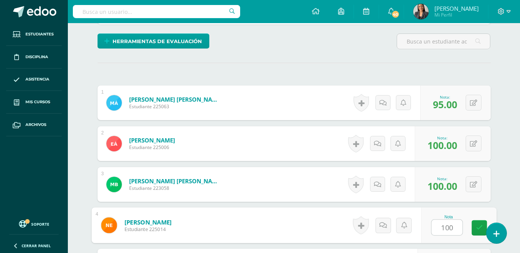
type input "100"
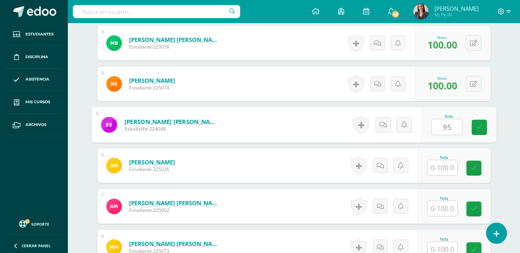
type input "95"
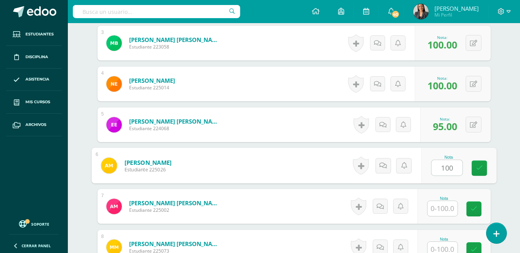
type input "100"
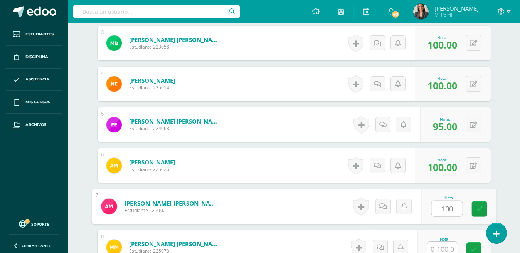
type input "100"
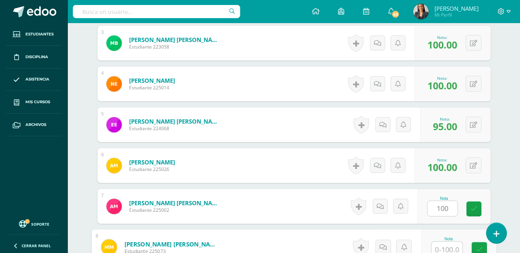
scroll to position [327, 0]
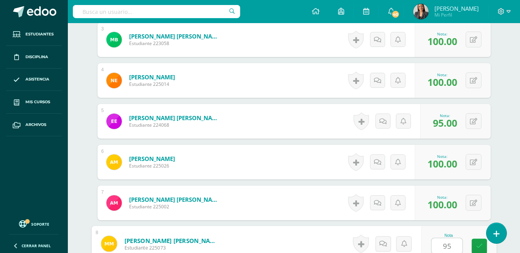
type input "95"
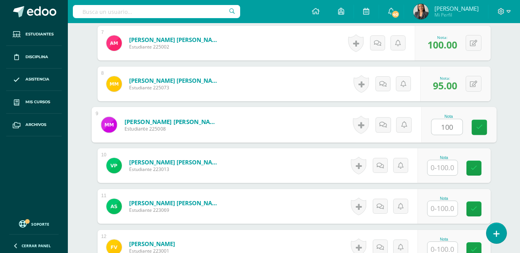
type input "100"
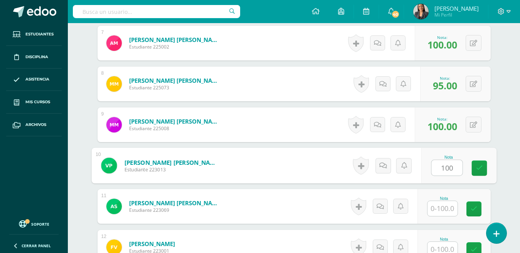
type input "100"
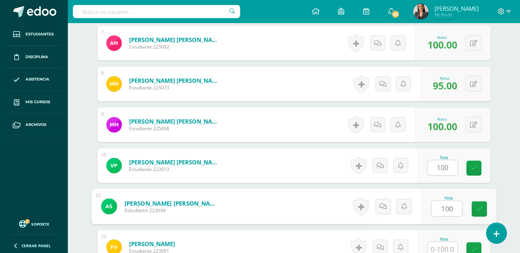
type input "100"
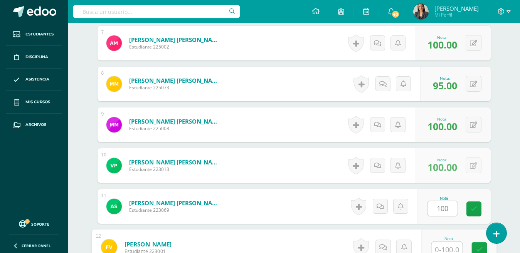
scroll to position [491, 0]
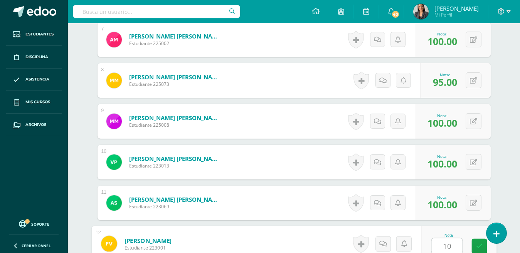
type input "100"
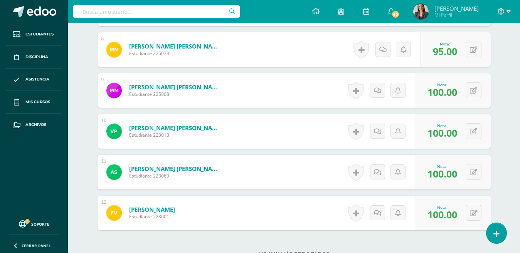
scroll to position [587, 0]
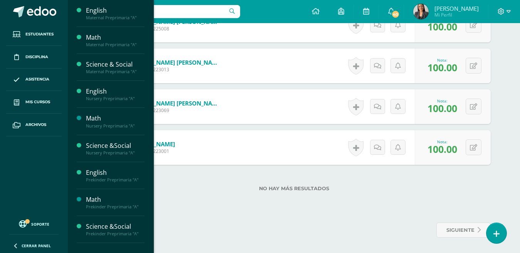
click at [49, 103] on span "Mis cursos" at bounding box center [37, 102] width 25 height 6
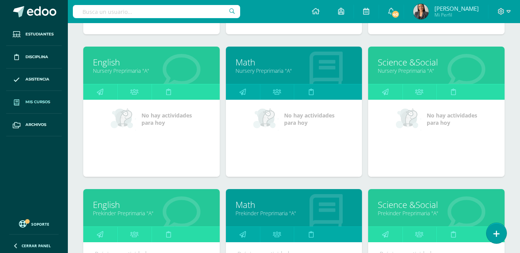
scroll to position [204, 0]
